Goal: Check status: Check status

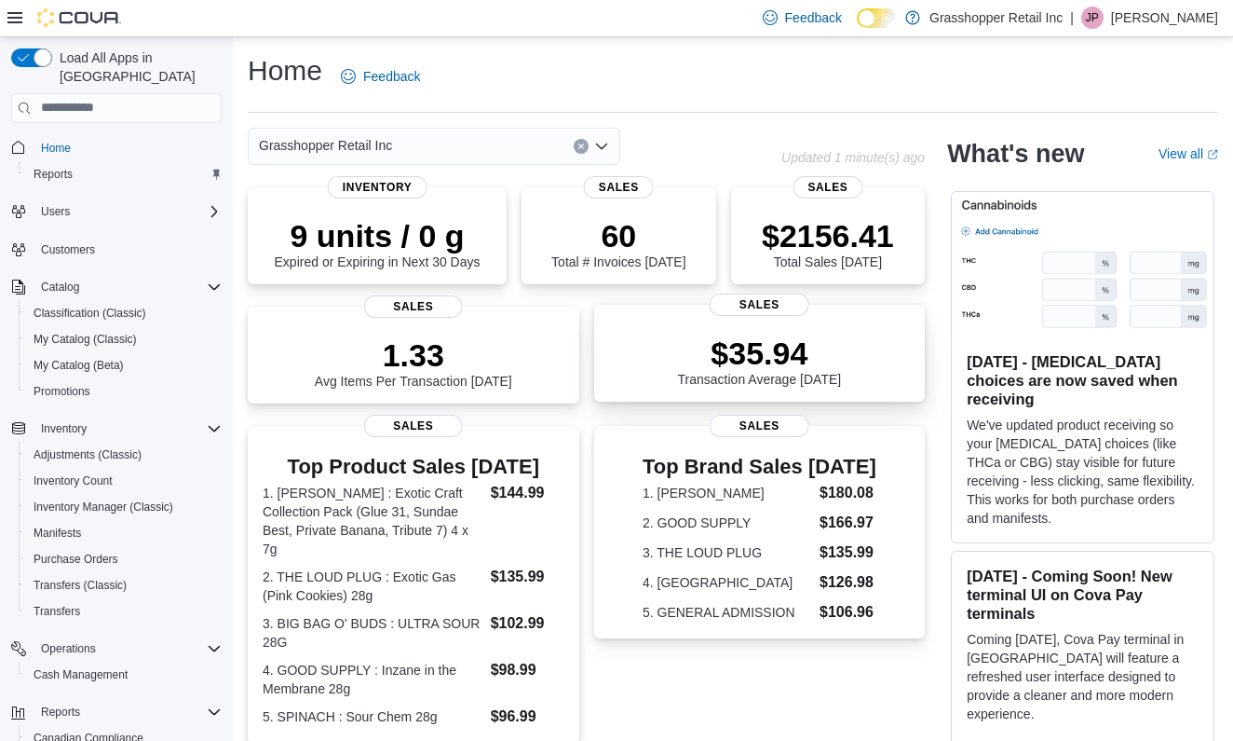
click at [755, 361] on p "$35.94" at bounding box center [760, 352] width 164 height 37
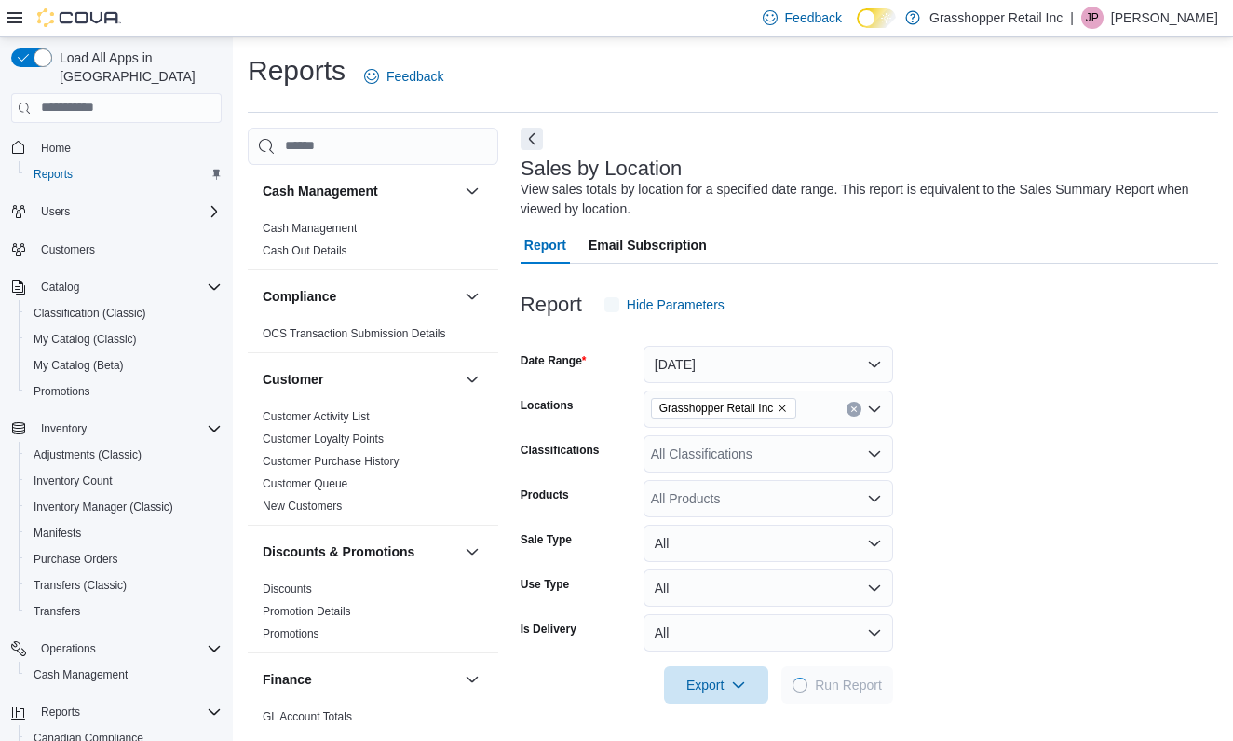
scroll to position [61, 0]
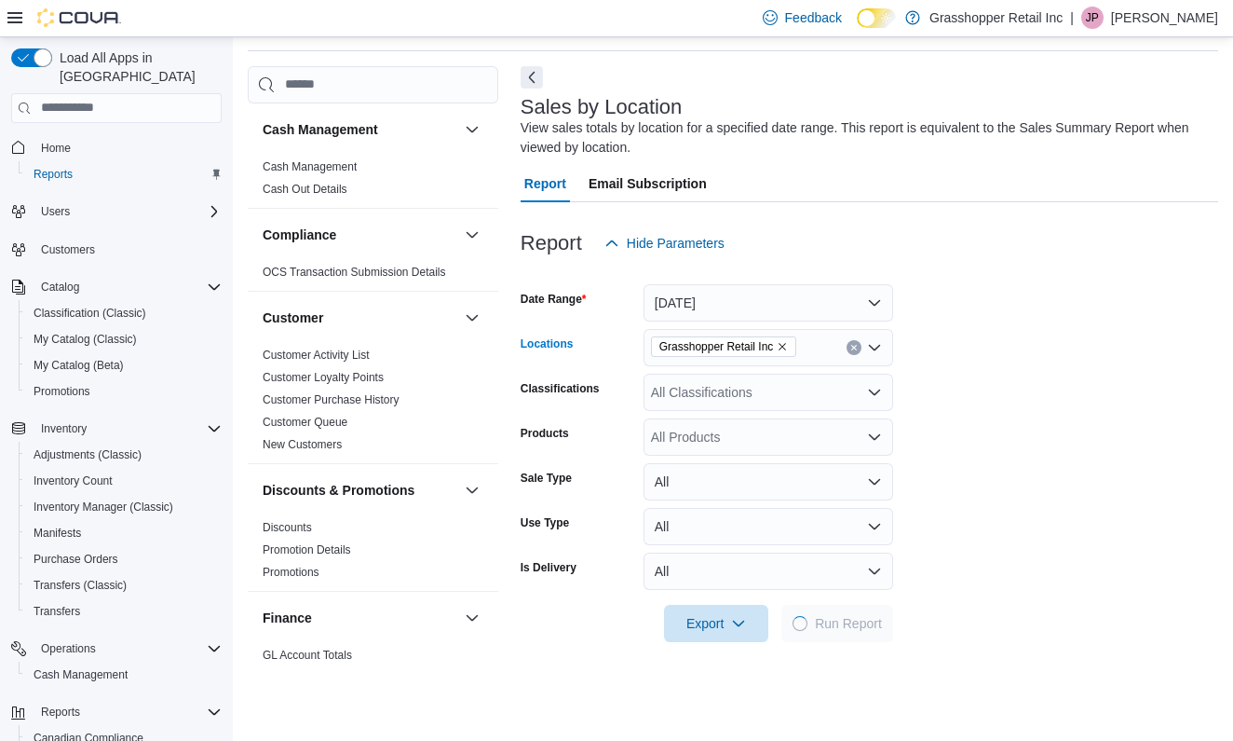
click at [755, 361] on div "Grasshopper Retail Inc" at bounding box center [769, 347] width 250 height 37
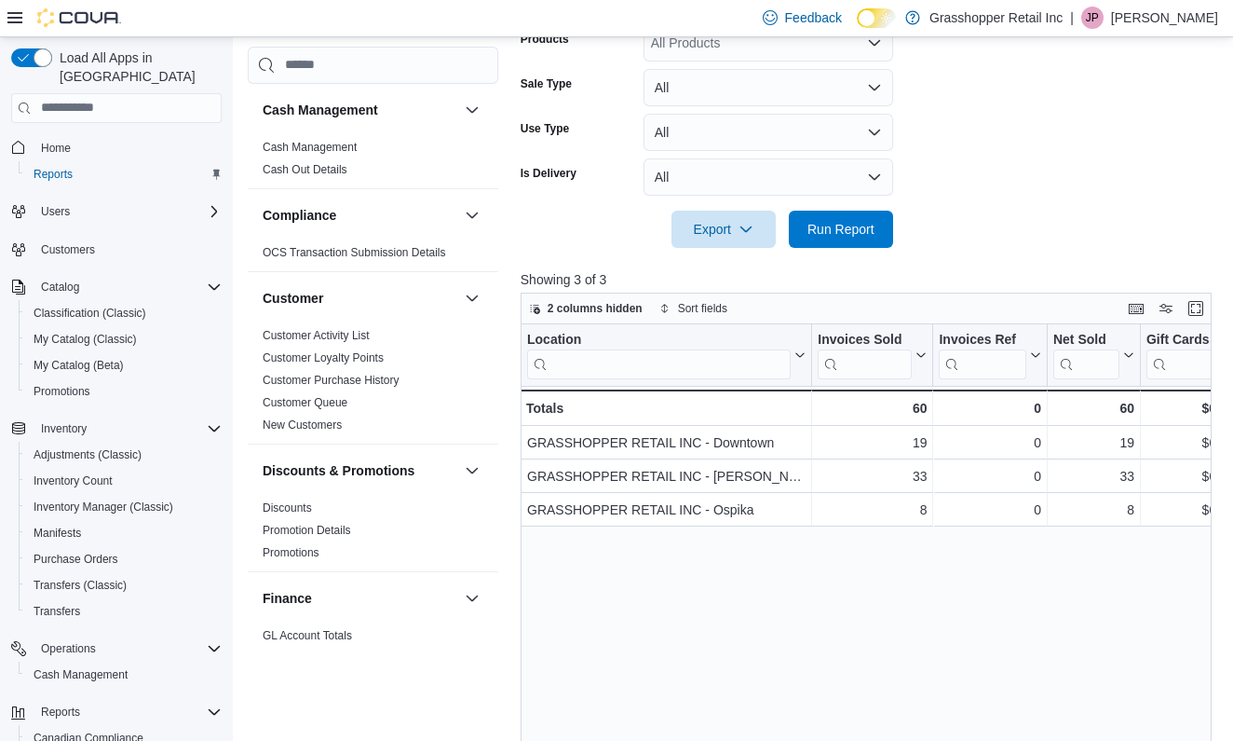
scroll to position [37, 0]
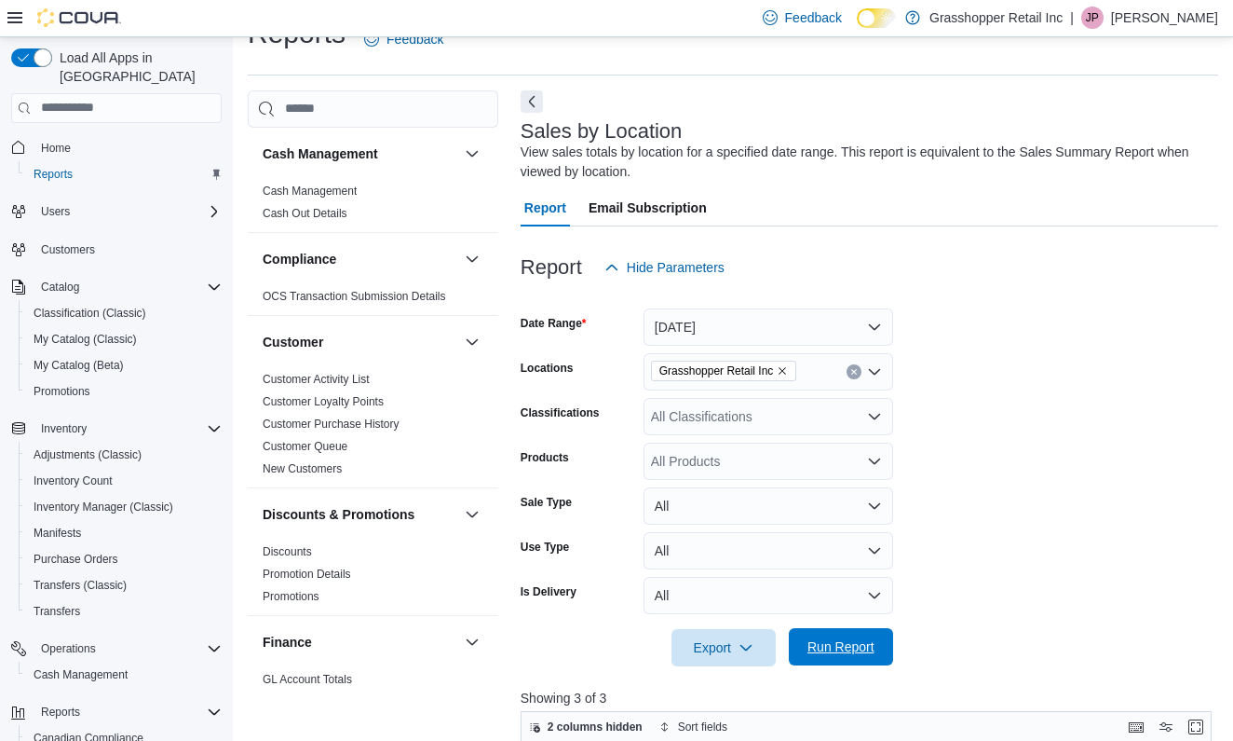
click at [842, 631] on span "Run Report" at bounding box center [841, 646] width 82 height 37
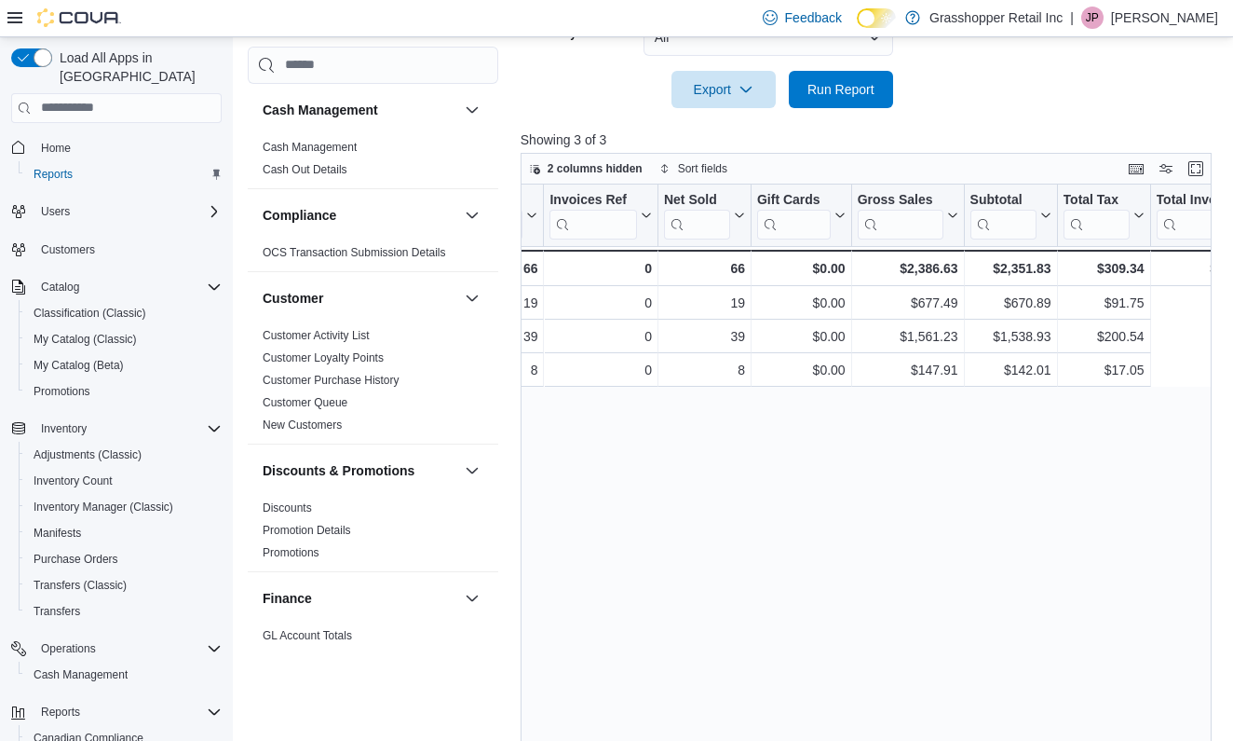
scroll to position [0, 624]
